Goal: Information Seeking & Learning: Learn about a topic

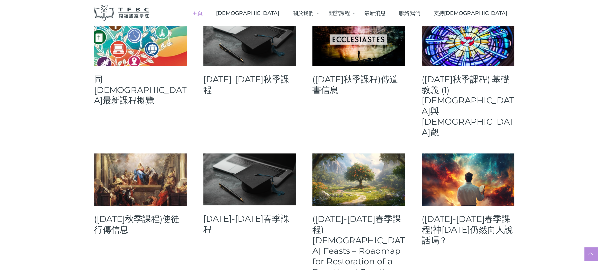
scroll to position [250, 0]
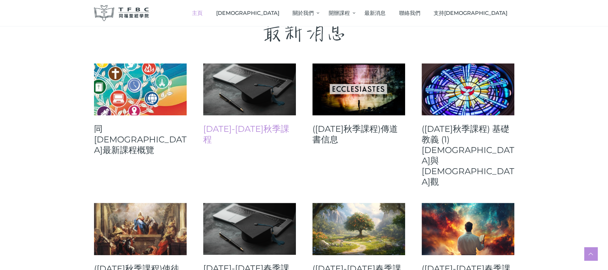
click at [257, 126] on link "[DATE]-[DATE]秋季課程" at bounding box center [249, 134] width 93 height 21
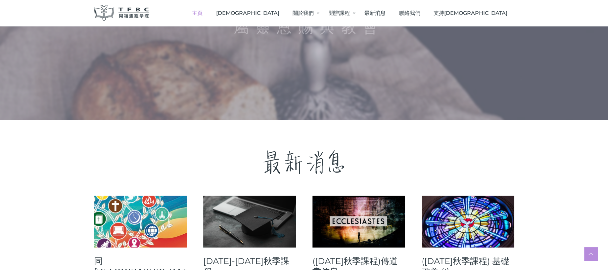
scroll to position [81, 0]
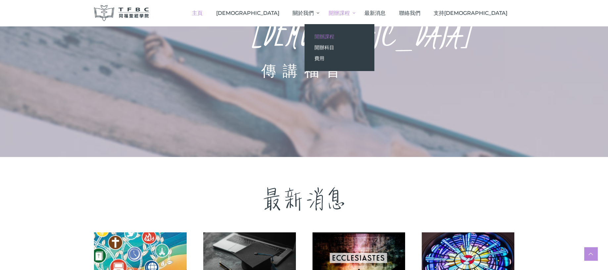
click at [334, 37] on span "開辦課程" at bounding box center [324, 36] width 20 height 6
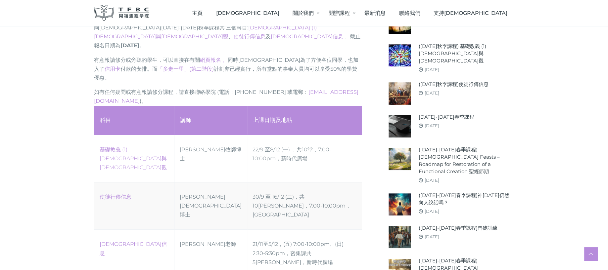
scroll to position [298, 0]
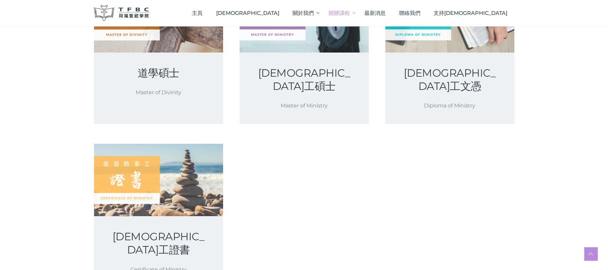
scroll to position [248, 0]
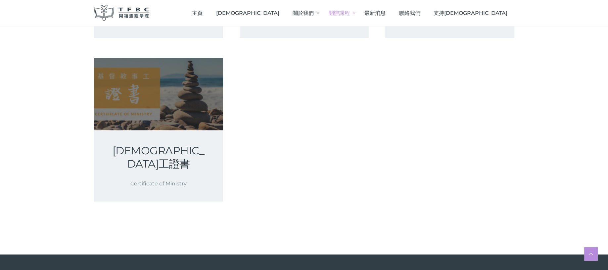
click at [132, 88] on link at bounding box center [158, 94] width 129 height 72
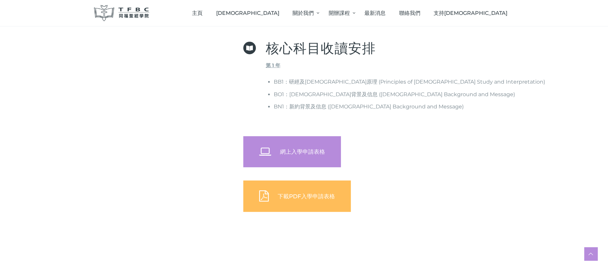
scroll to position [397, 0]
